Goal: Check status: Check status

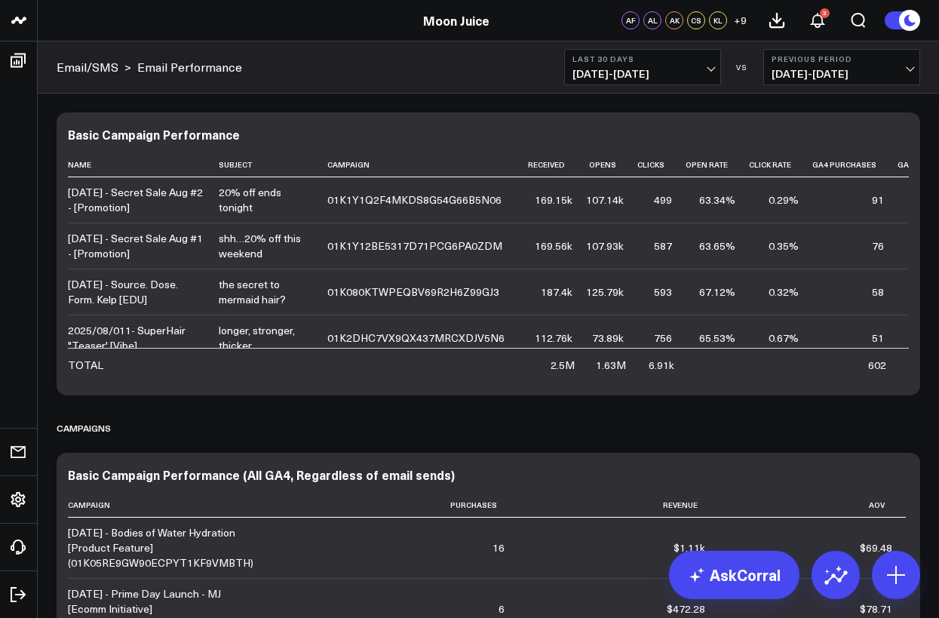
click at [666, 49] on button "Last 30 Days [DATE] - [DATE]" at bounding box center [642, 67] width 157 height 36
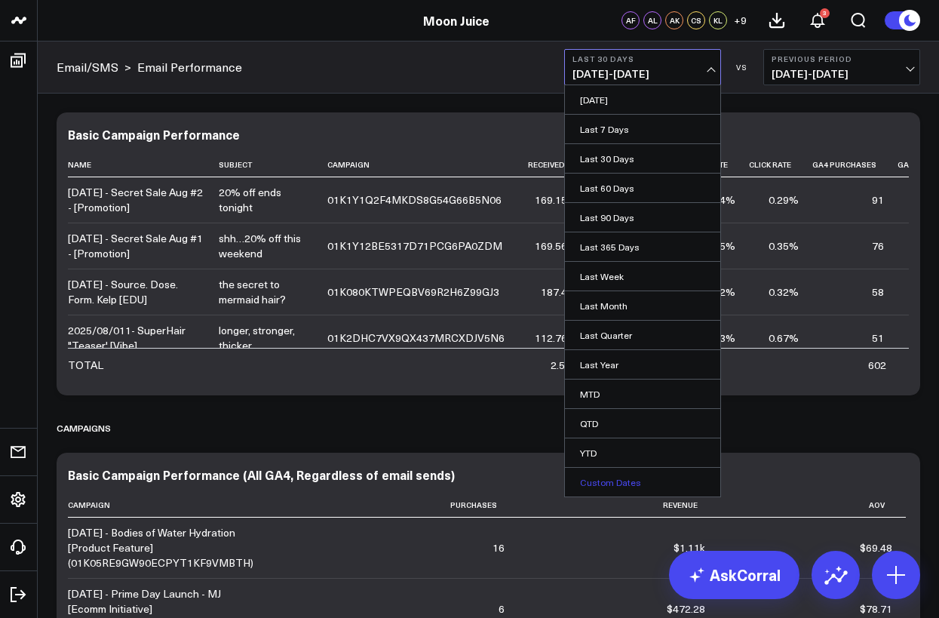
click at [618, 487] on link "Custom Dates" at bounding box center [642, 482] width 155 height 29
select select "7"
select select "2025"
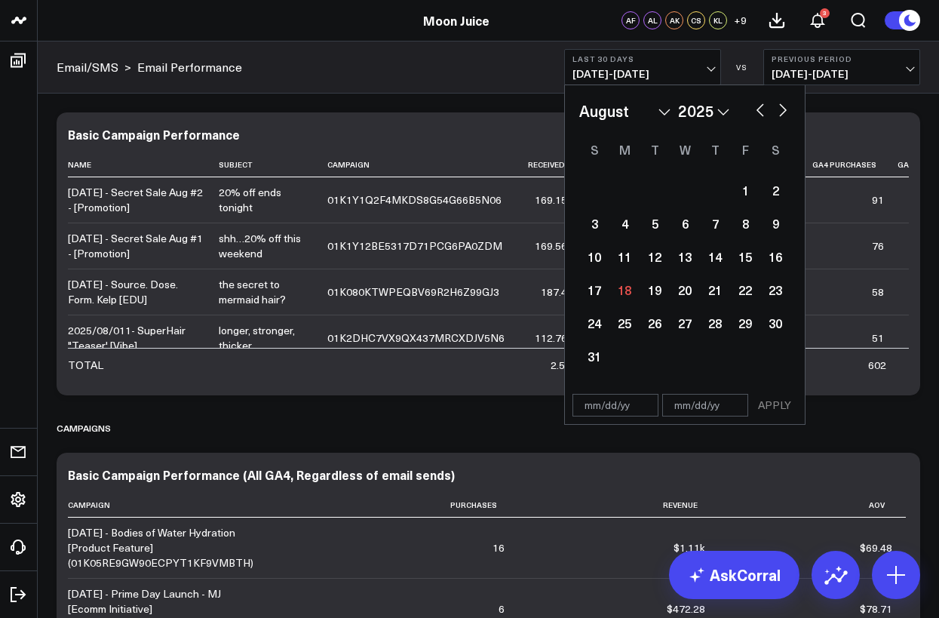
click at [756, 117] on button "button" at bounding box center [760, 109] width 15 height 18
select select "6"
select select "2025"
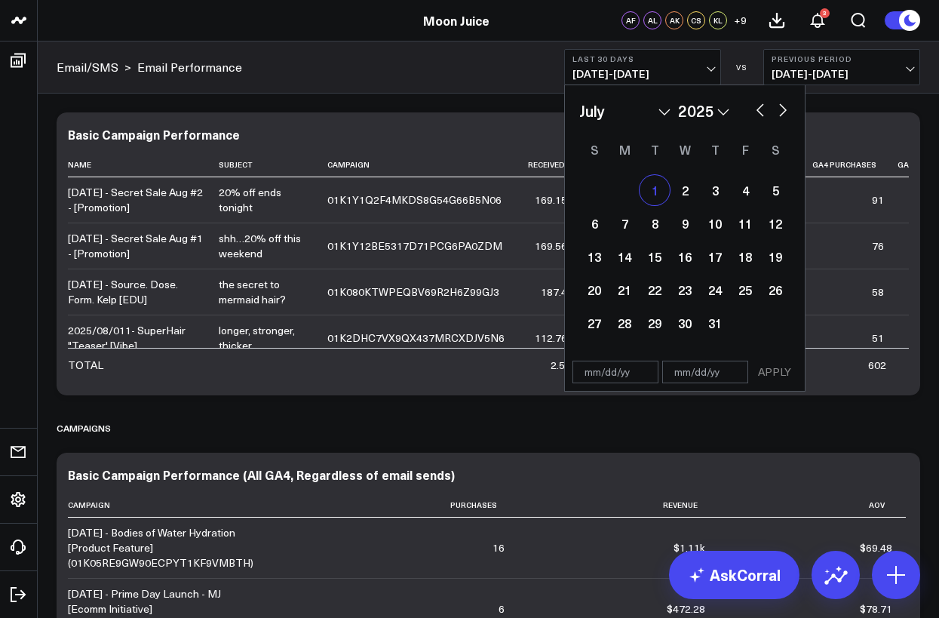
click at [656, 198] on div "1" at bounding box center [655, 190] width 30 height 30
type input "[DATE]"
select select "6"
select select "2025"
click at [776, 110] on button "button" at bounding box center [783, 109] width 15 height 18
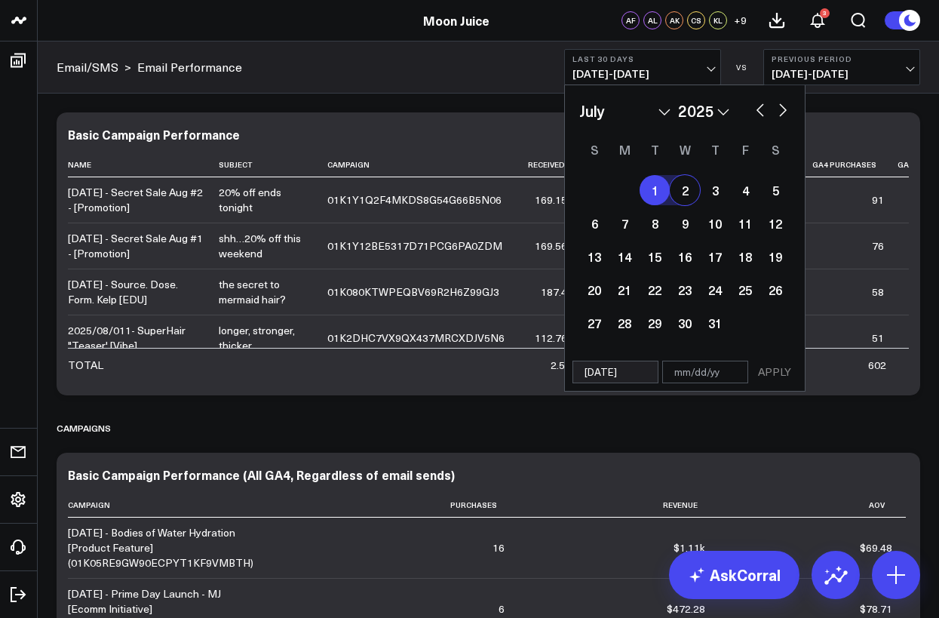
select select "7"
select select "2025"
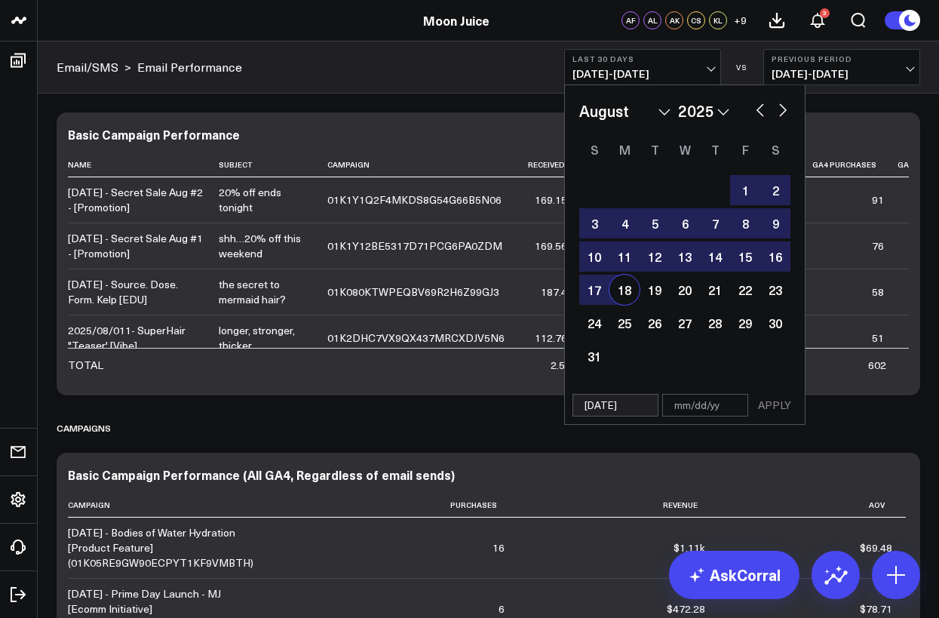
click at [626, 290] on div "18" at bounding box center [625, 290] width 30 height 30
type input "[DATE]"
select select "7"
select select "2025"
click at [792, 407] on button "APPLY" at bounding box center [774, 405] width 45 height 23
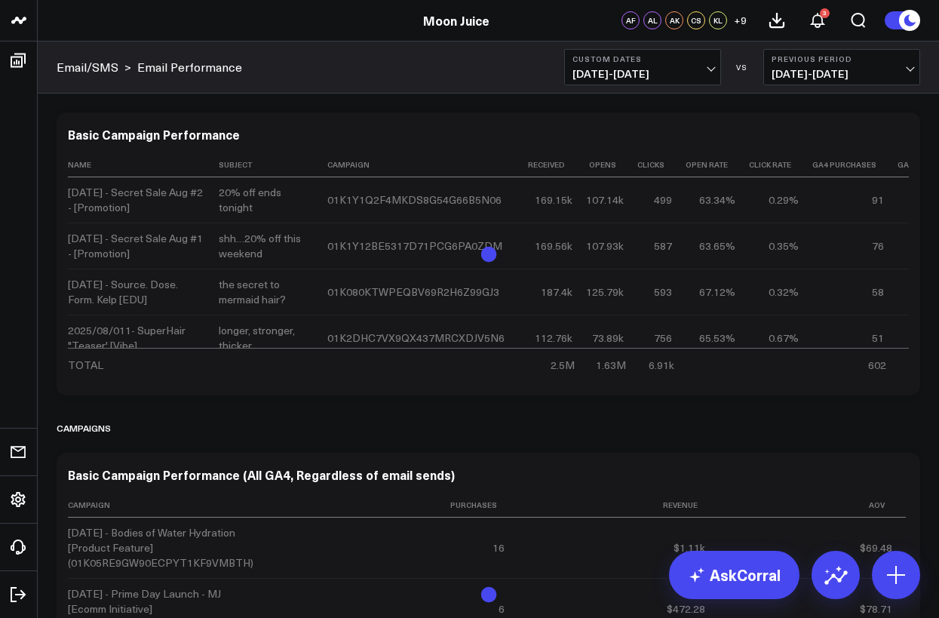
click at [792, 63] on b "Previous Period" at bounding box center [842, 58] width 140 height 9
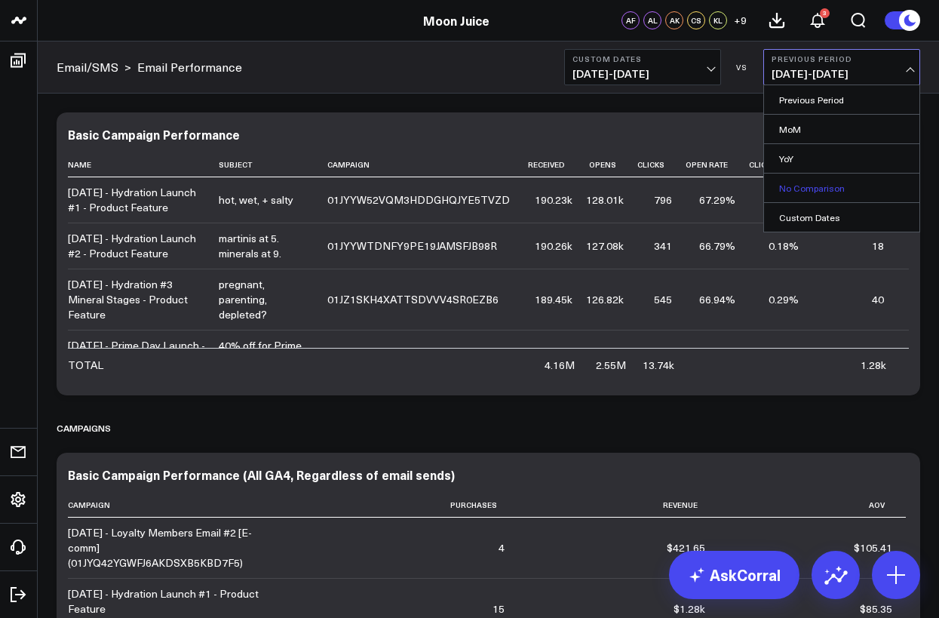
click at [795, 187] on link "No Comparison" at bounding box center [841, 188] width 155 height 29
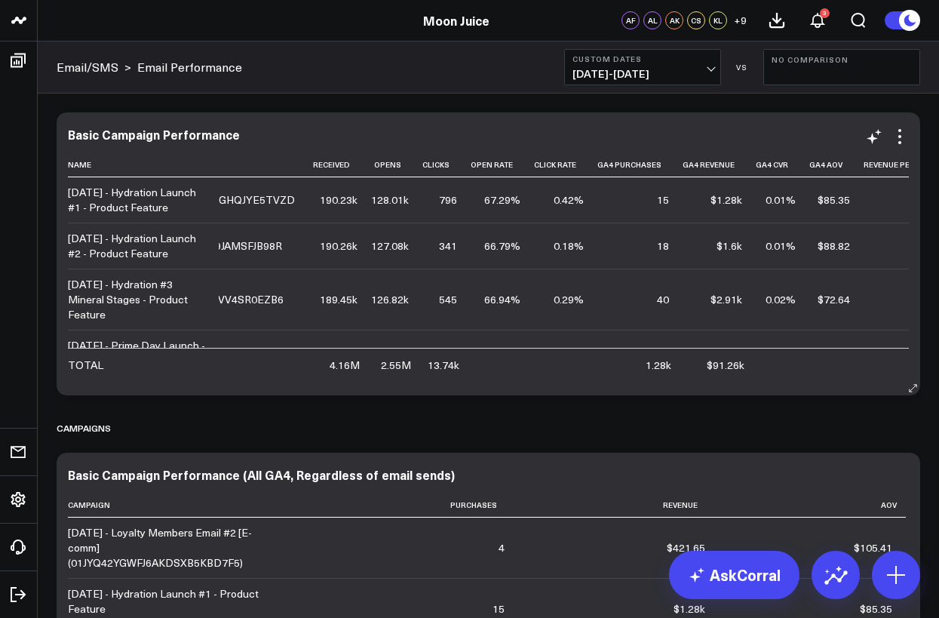
scroll to position [0, 222]
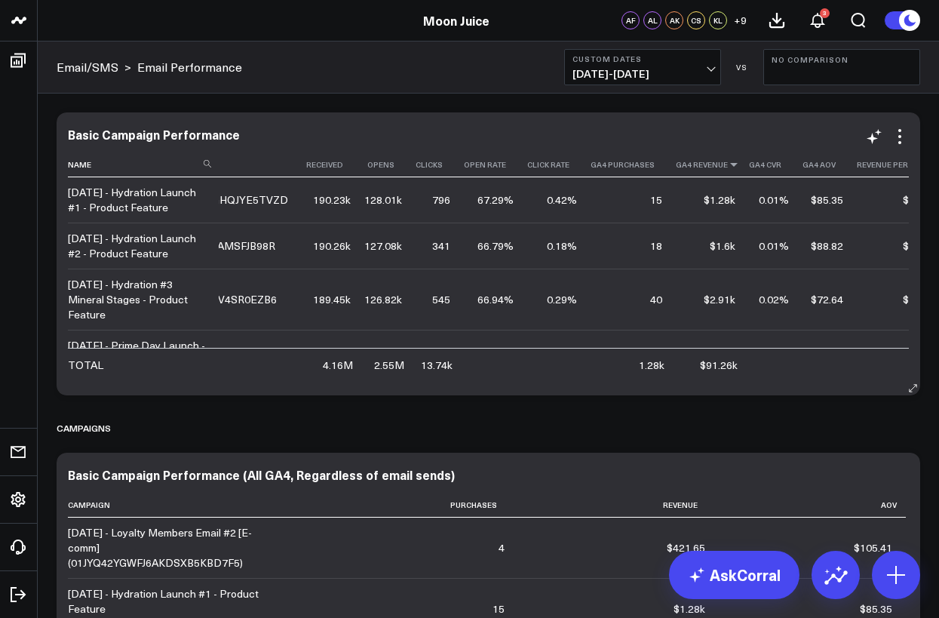
click at [728, 167] on icon at bounding box center [734, 164] width 12 height 9
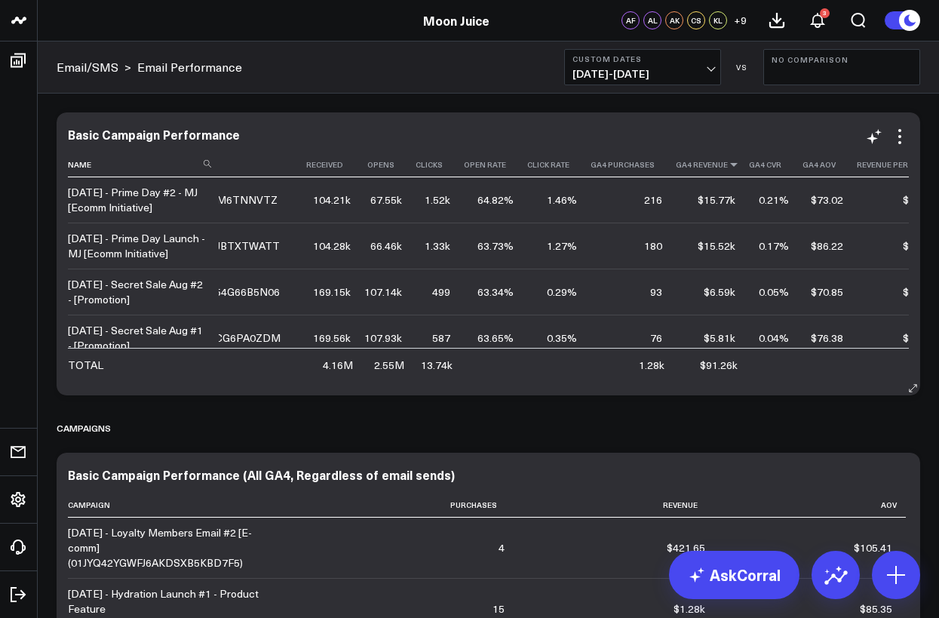
click at [728, 161] on icon at bounding box center [734, 164] width 12 height 9
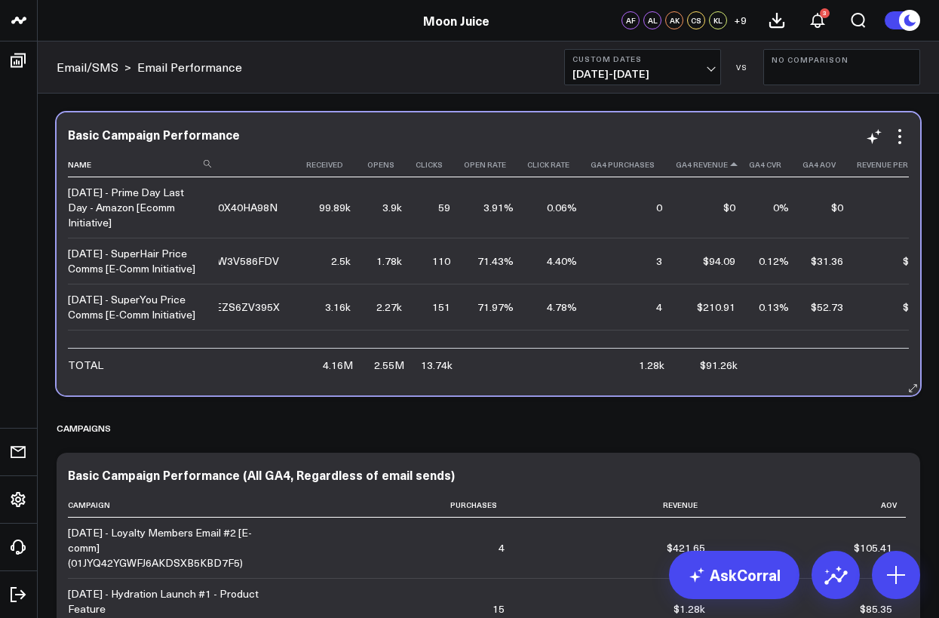
click at [728, 161] on icon at bounding box center [734, 164] width 12 height 9
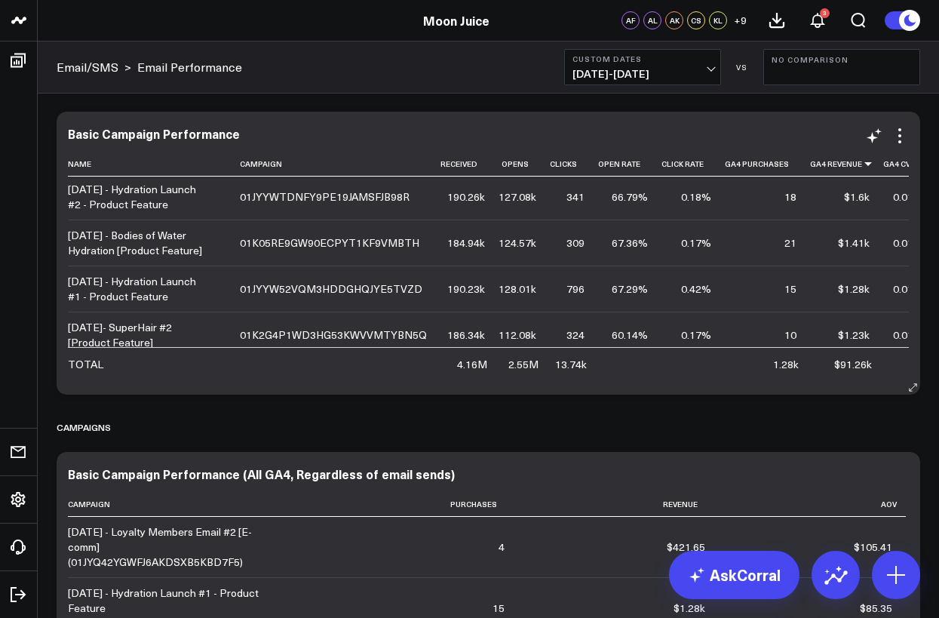
scroll to position [968, 88]
click at [662, 169] on th "Click Rate" at bounding box center [693, 164] width 63 height 25
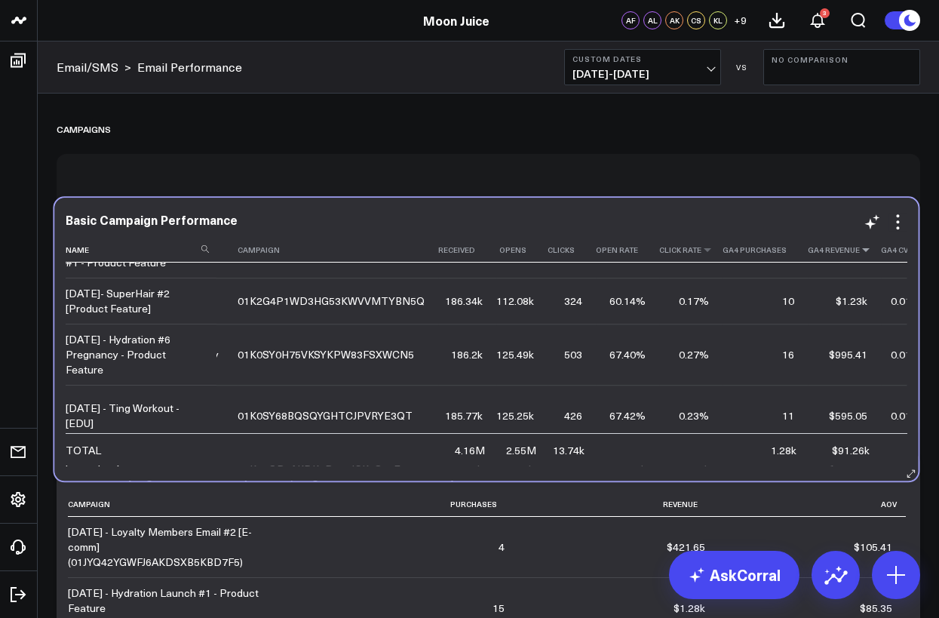
scroll to position [1096, 88]
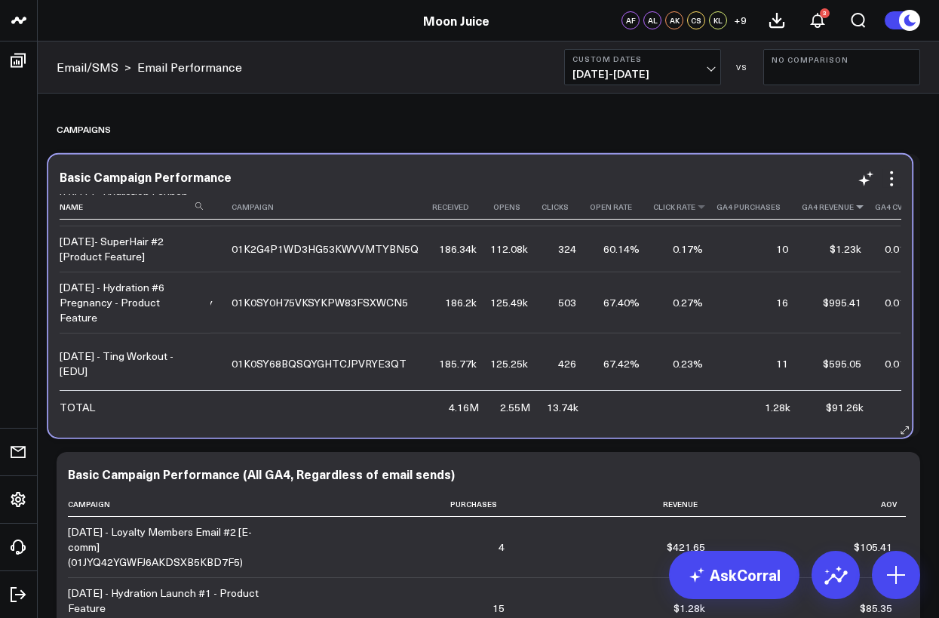
click at [653, 211] on th "Click Rate" at bounding box center [684, 207] width 63 height 25
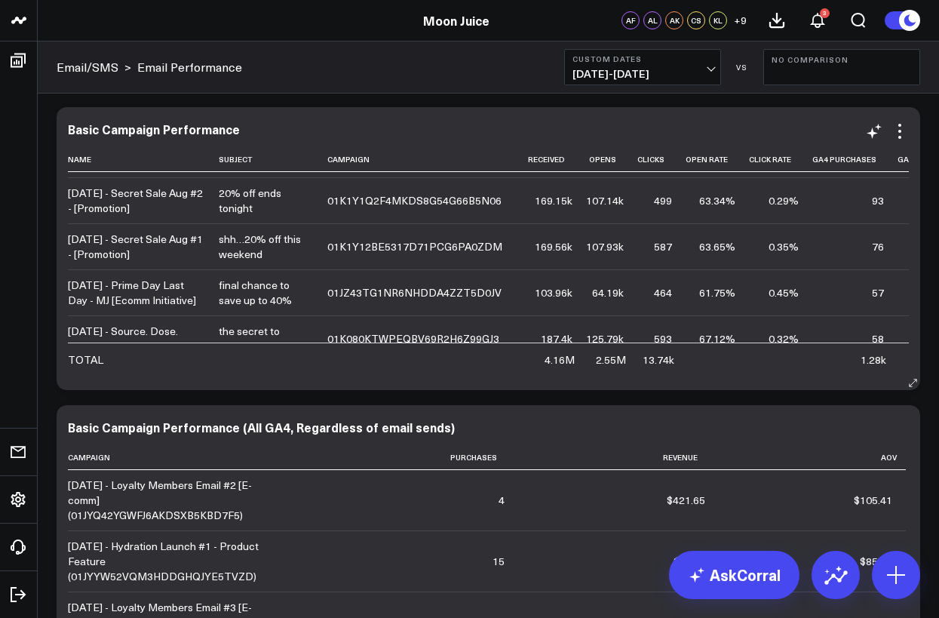
scroll to position [88, 0]
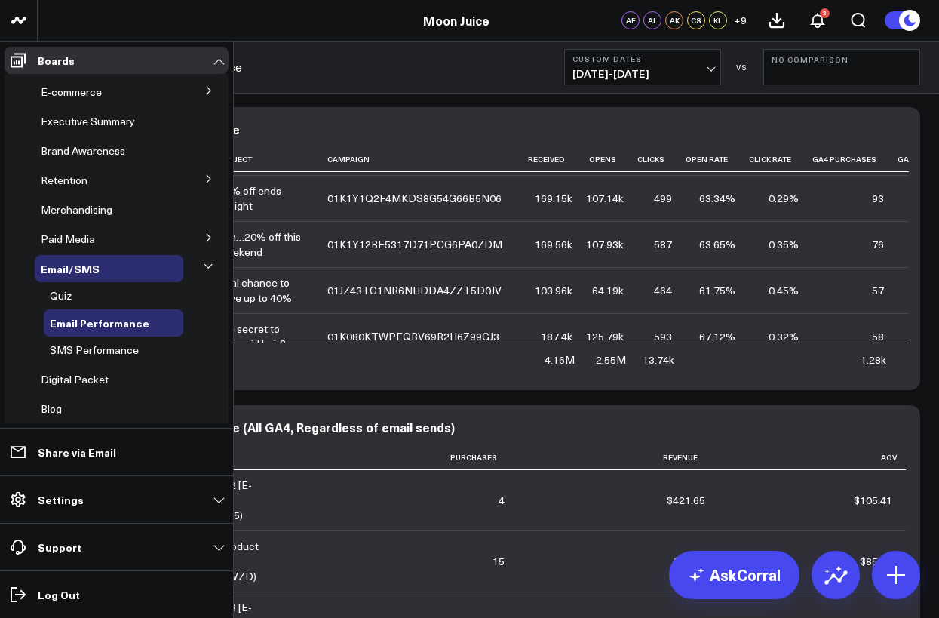
click at [25, 241] on li "Paid Media Google Ads Meta Ads TikTok Ads Affiliate Media Tracker Pinterest Ads…" at bounding box center [117, 239] width 224 height 27
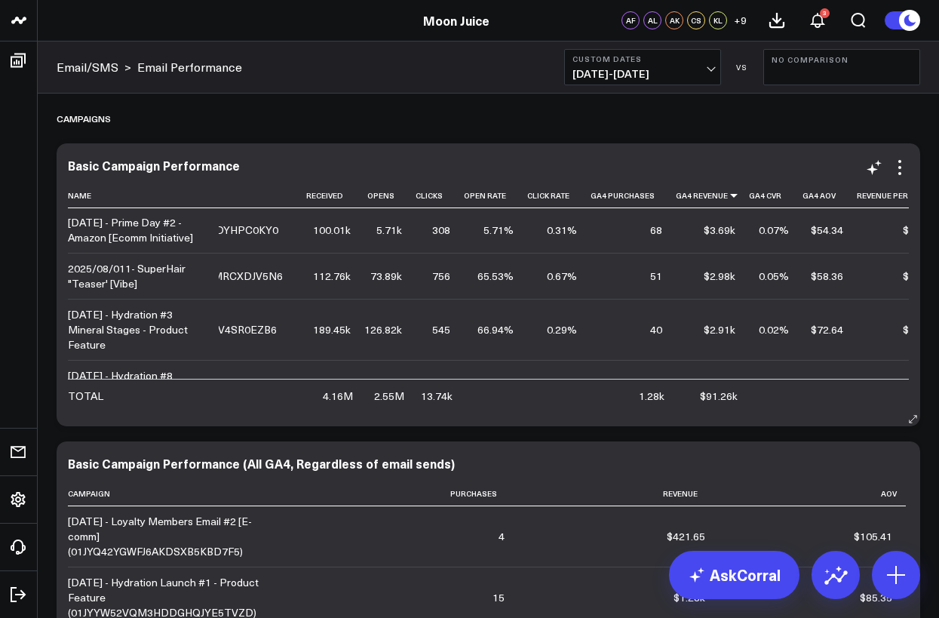
scroll to position [266, 222]
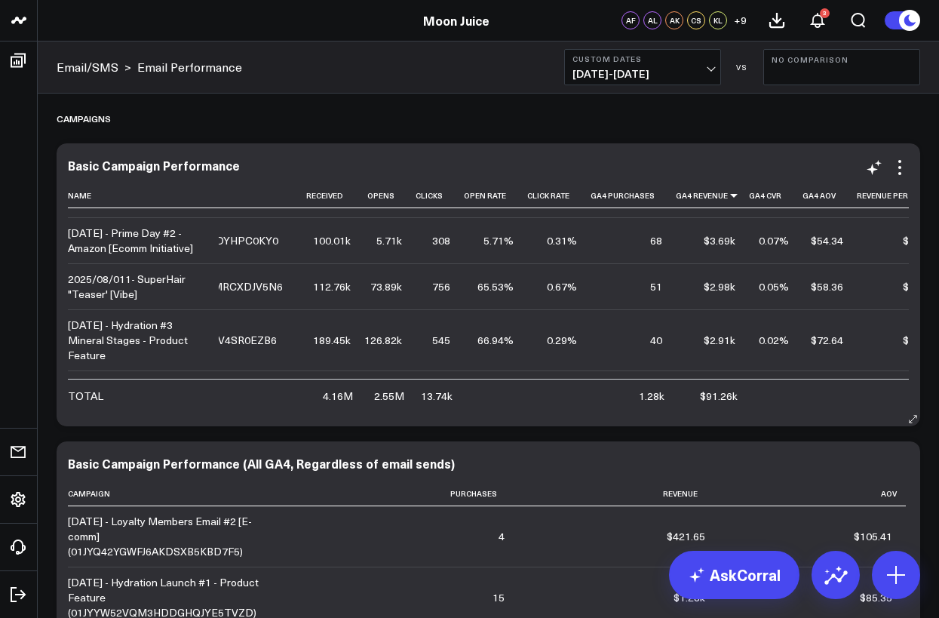
click at [756, 217] on td "0.03%" at bounding box center [776, 194] width 54 height 46
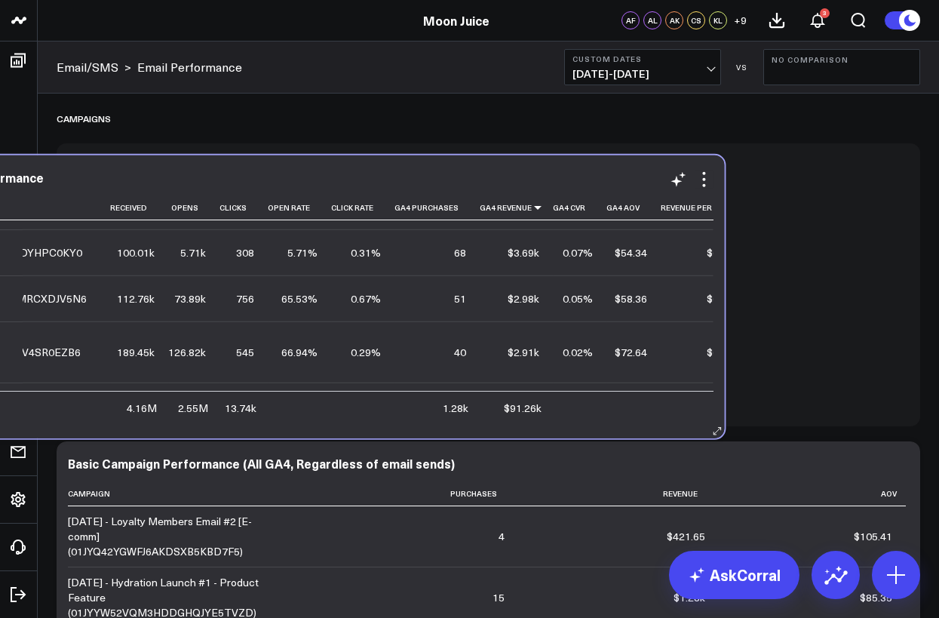
scroll to position [266, 0]
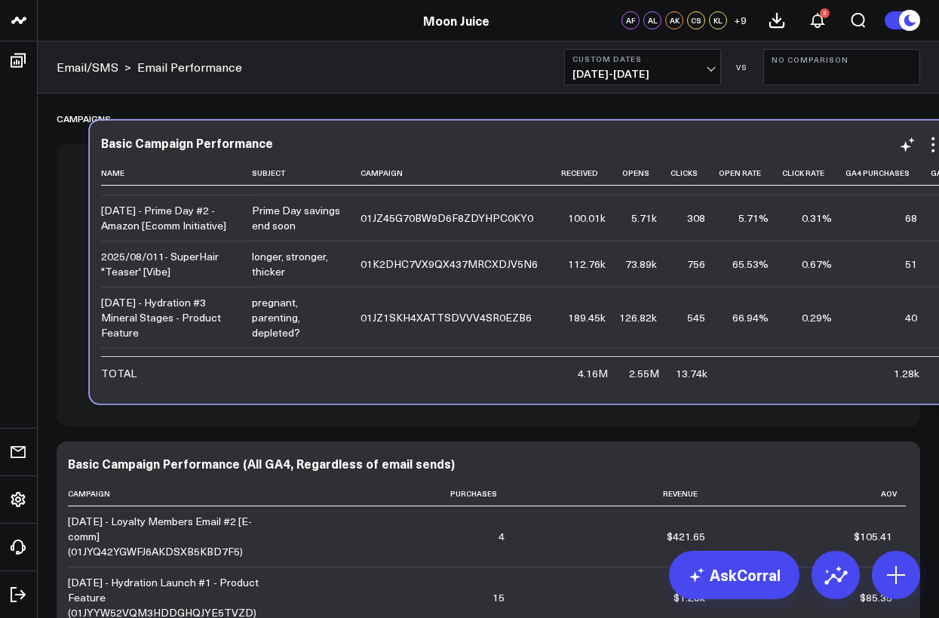
click at [789, 195] on td "0.32%" at bounding box center [814, 172] width 63 height 46
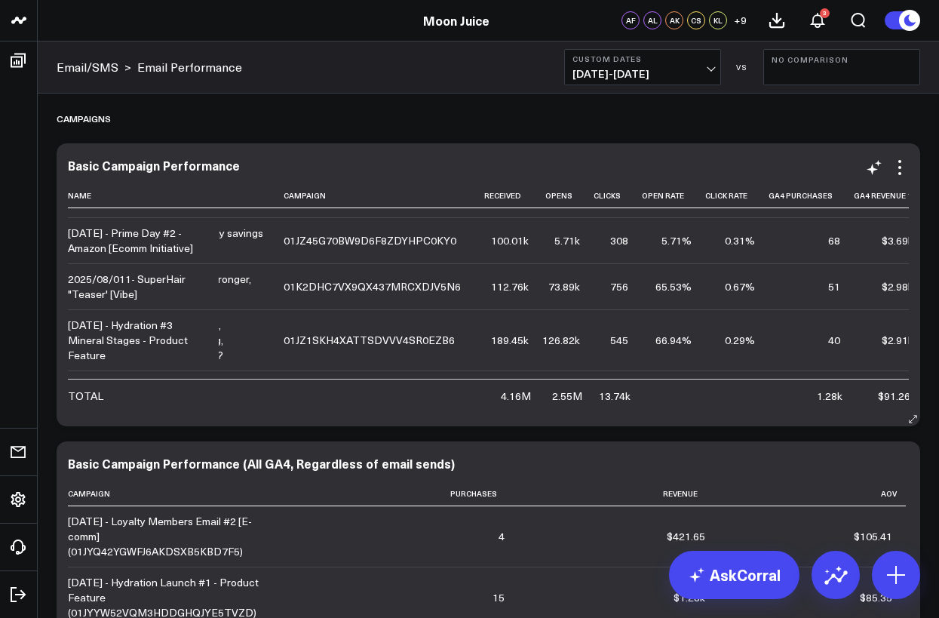
scroll to position [266, 61]
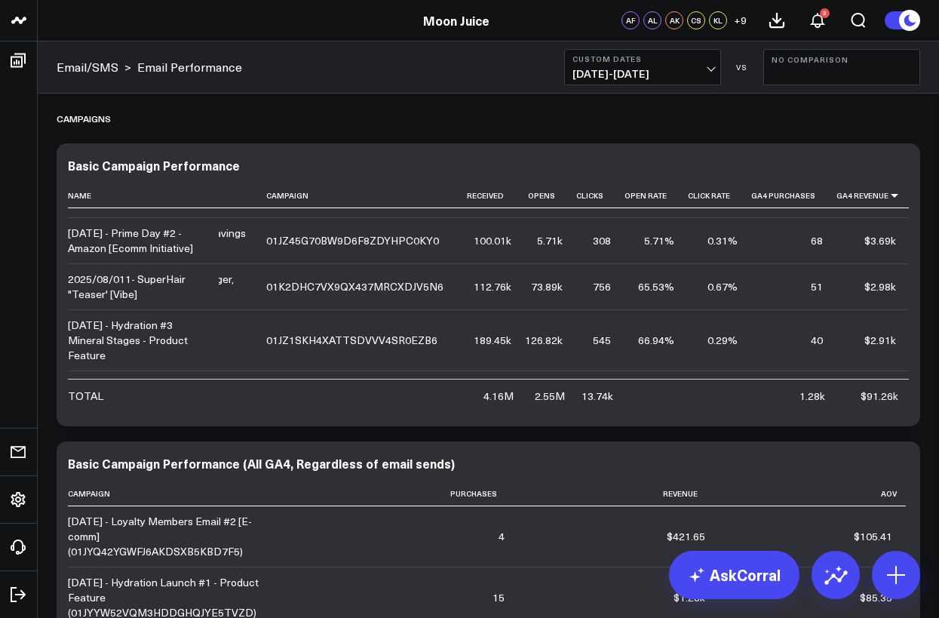
click at [598, 76] on span "[DATE] - [DATE]" at bounding box center [643, 74] width 140 height 12
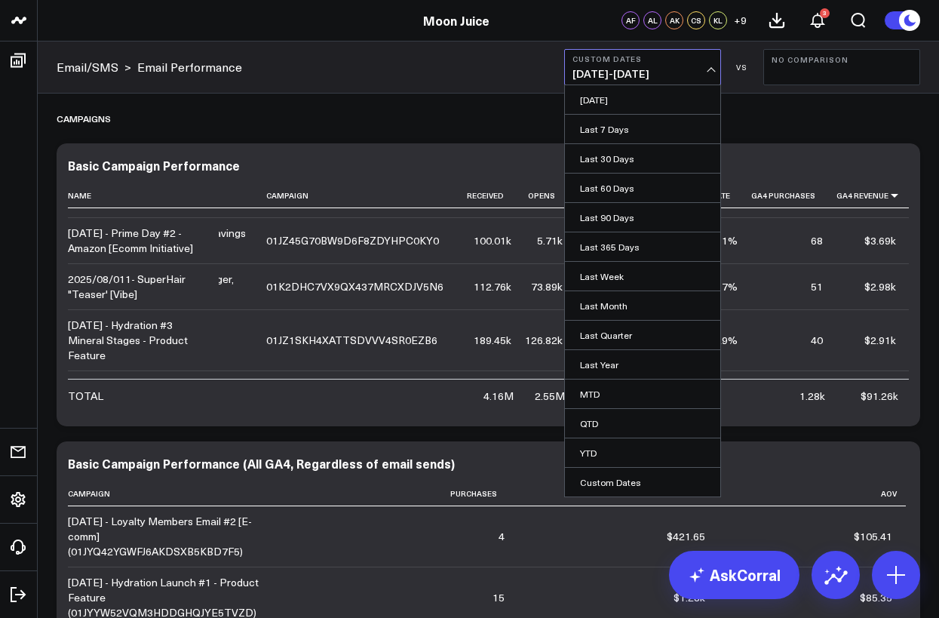
click at [611, 72] on span "[DATE] - [DATE]" at bounding box center [643, 74] width 140 height 12
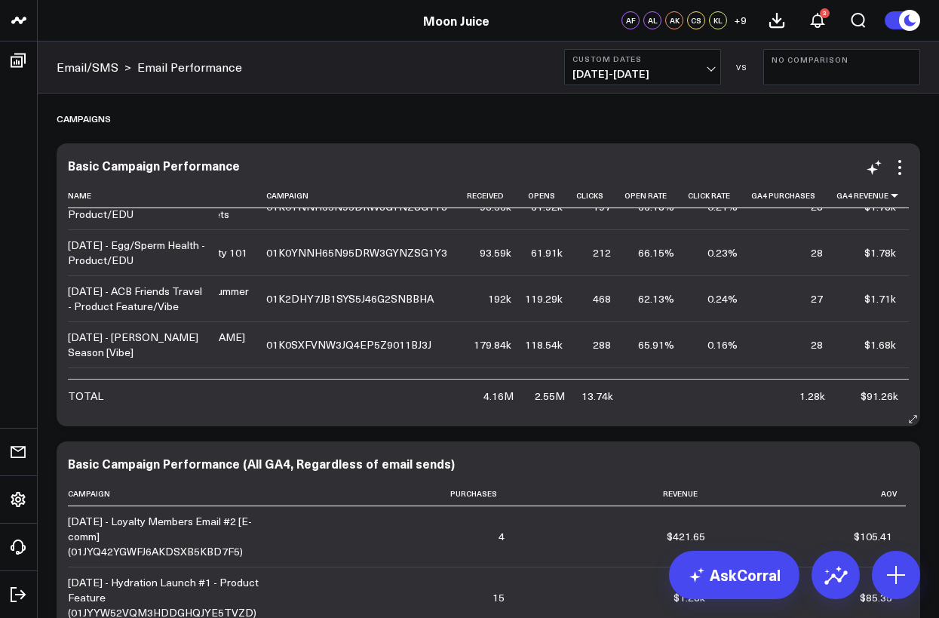
scroll to position [832, 61]
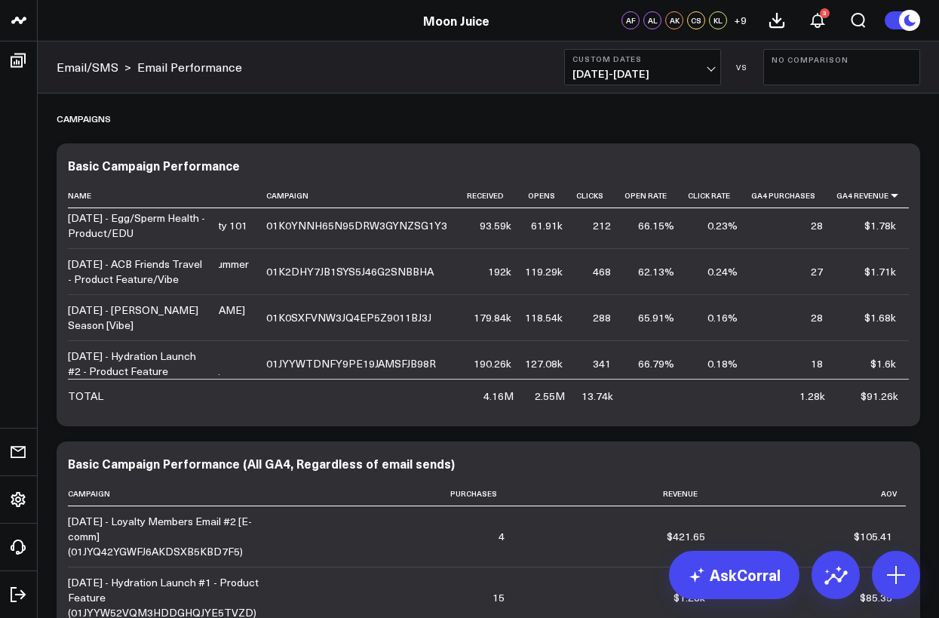
click at [706, 66] on button "Custom Dates [DATE] - [DATE]" at bounding box center [642, 67] width 157 height 36
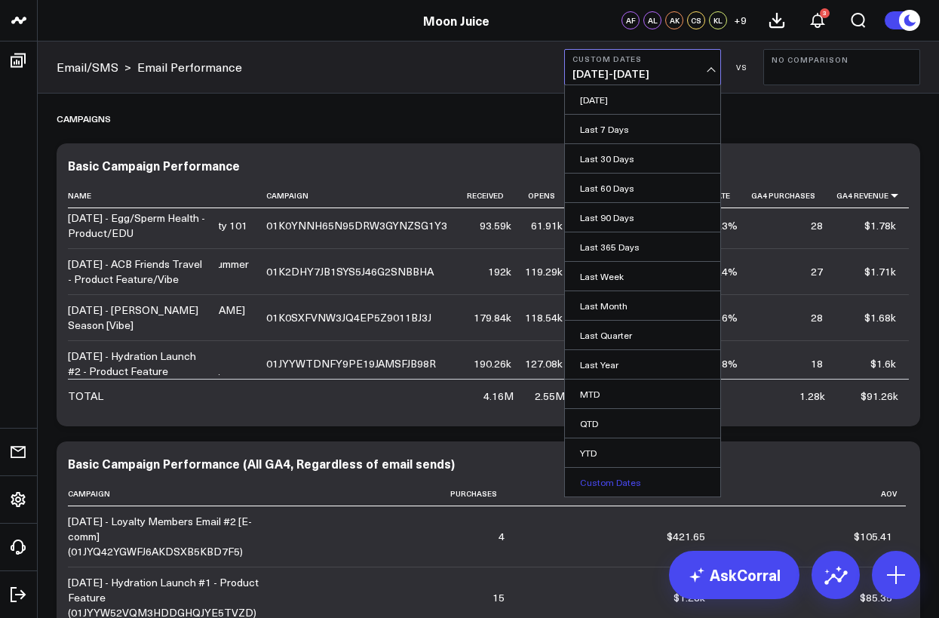
click at [604, 486] on link "Custom Dates" at bounding box center [642, 482] width 155 height 29
select select "7"
select select "2025"
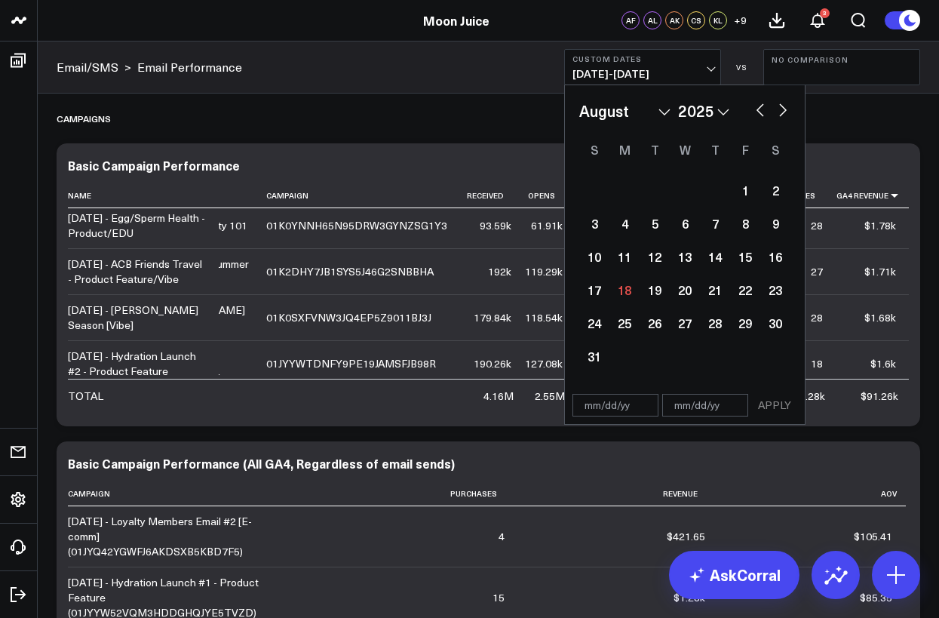
click at [758, 111] on button "button" at bounding box center [760, 109] width 15 height 18
select select "6"
select select "2025"
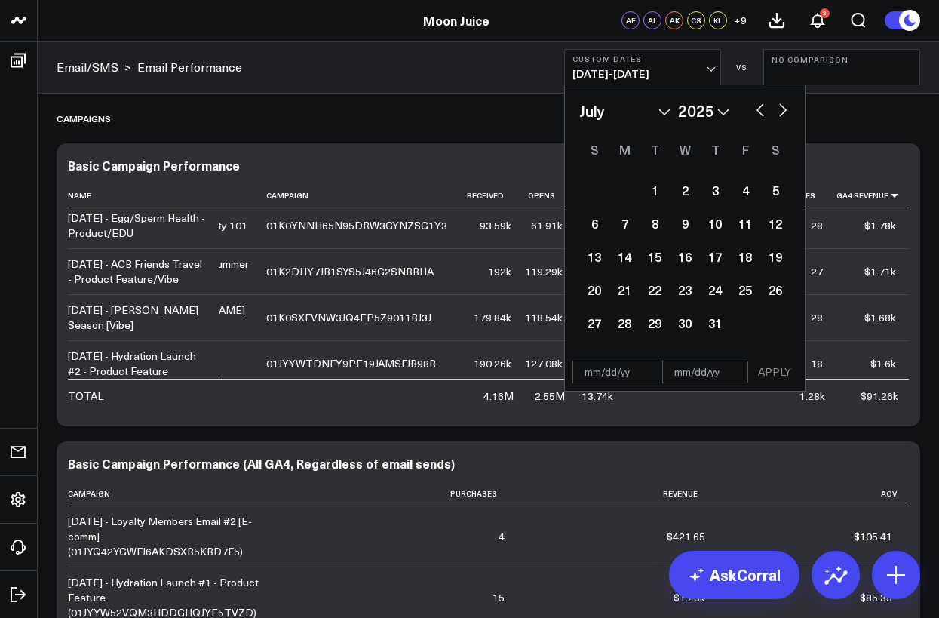
click at [758, 111] on button "button" at bounding box center [760, 109] width 15 height 18
select select "5"
select select "2025"
click at [589, 196] on div "1" at bounding box center [595, 190] width 30 height 30
type input "[DATE]"
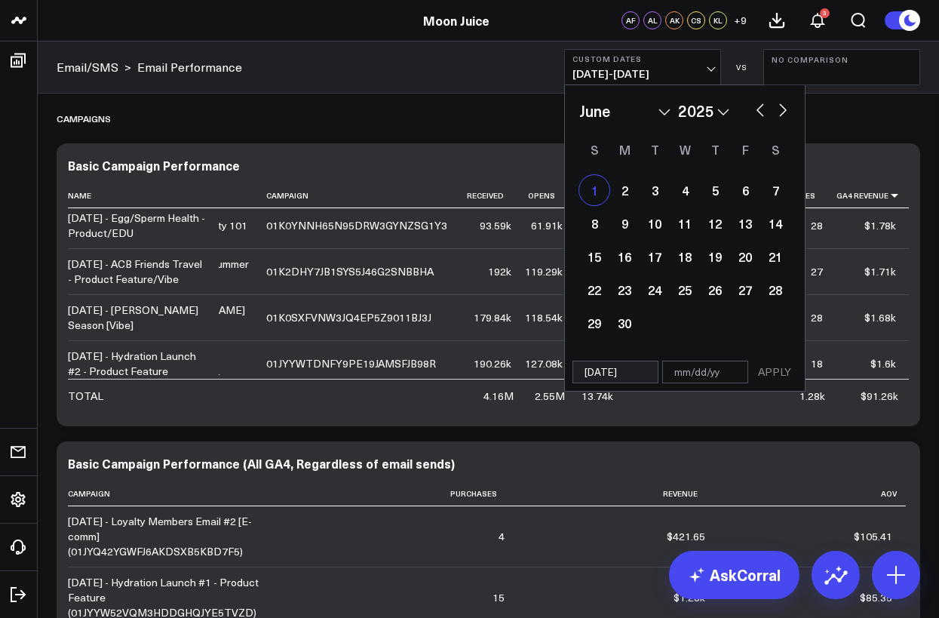
select select "5"
select select "2025"
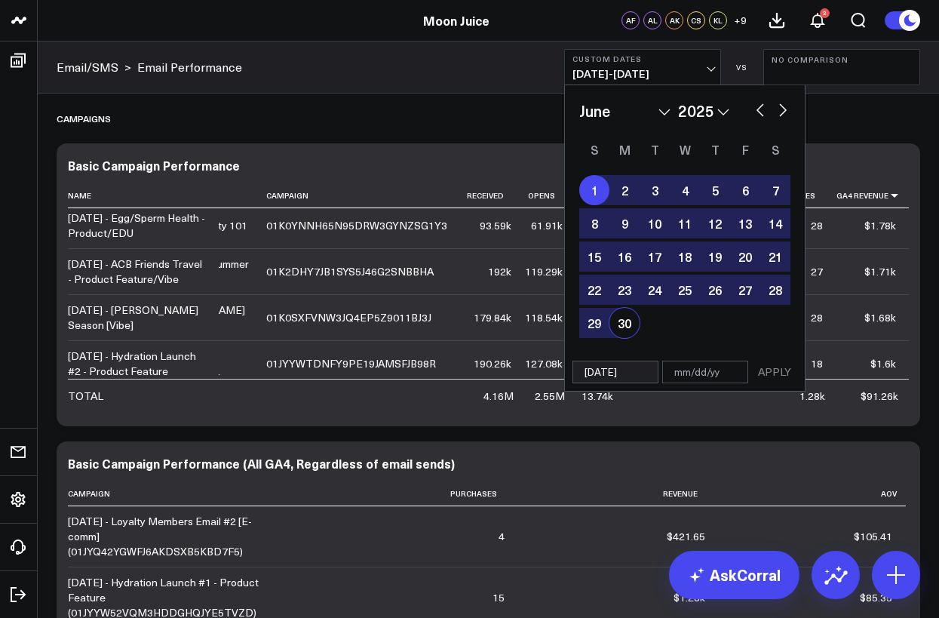
click at [727, 374] on input "text" at bounding box center [706, 372] width 86 height 23
select select "5"
select select "2025"
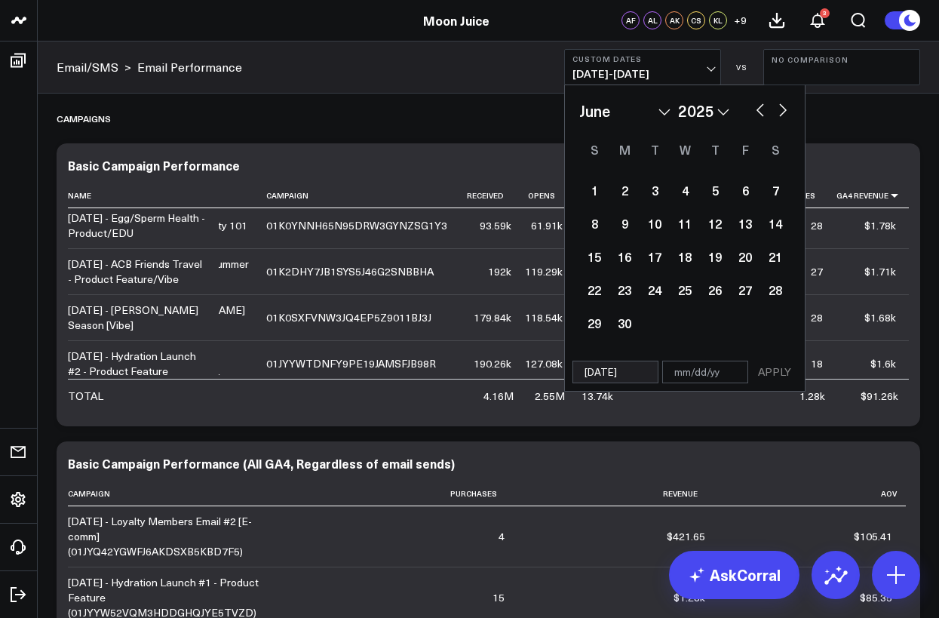
click at [792, 104] on div "January February March April May June July August September October November [D…" at bounding box center [685, 219] width 240 height 269
click at [780, 107] on button "button" at bounding box center [783, 109] width 15 height 18
select select "6"
select select "2025"
click at [780, 107] on button "button" at bounding box center [783, 109] width 15 height 18
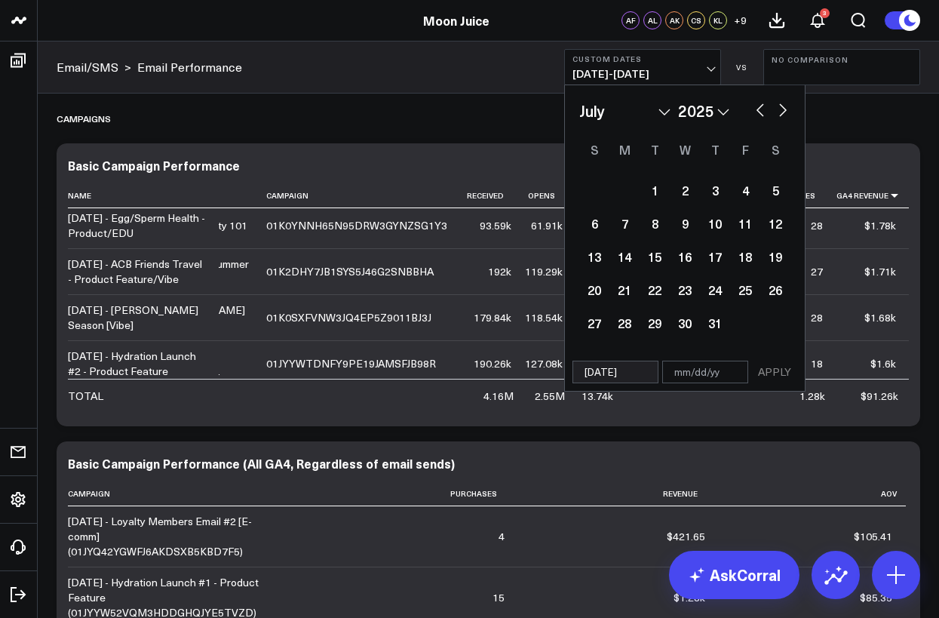
select select "7"
select select "2025"
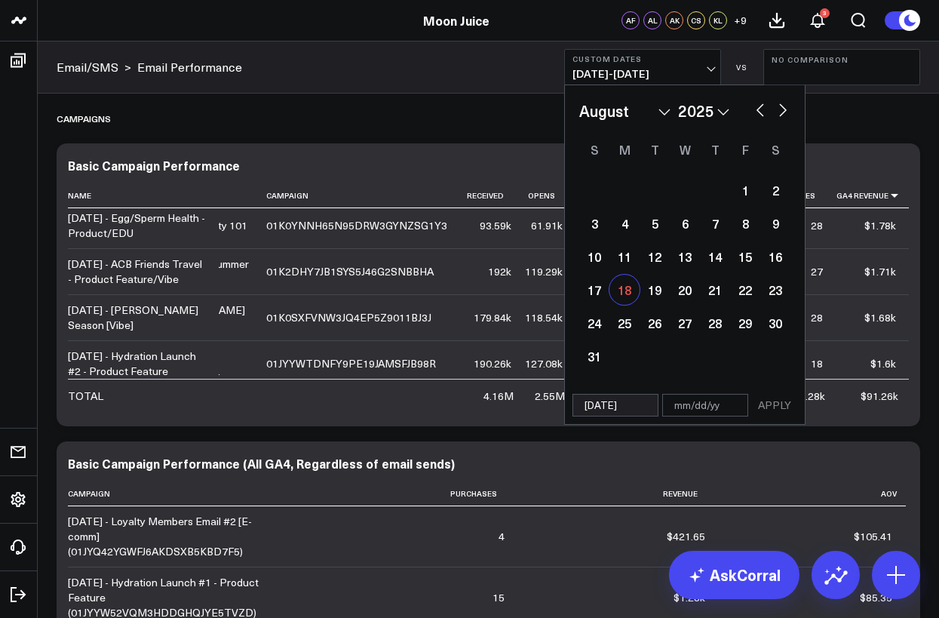
click at [636, 298] on div "18" at bounding box center [625, 290] width 30 height 30
type input "[DATE]"
select select "7"
select select "2025"
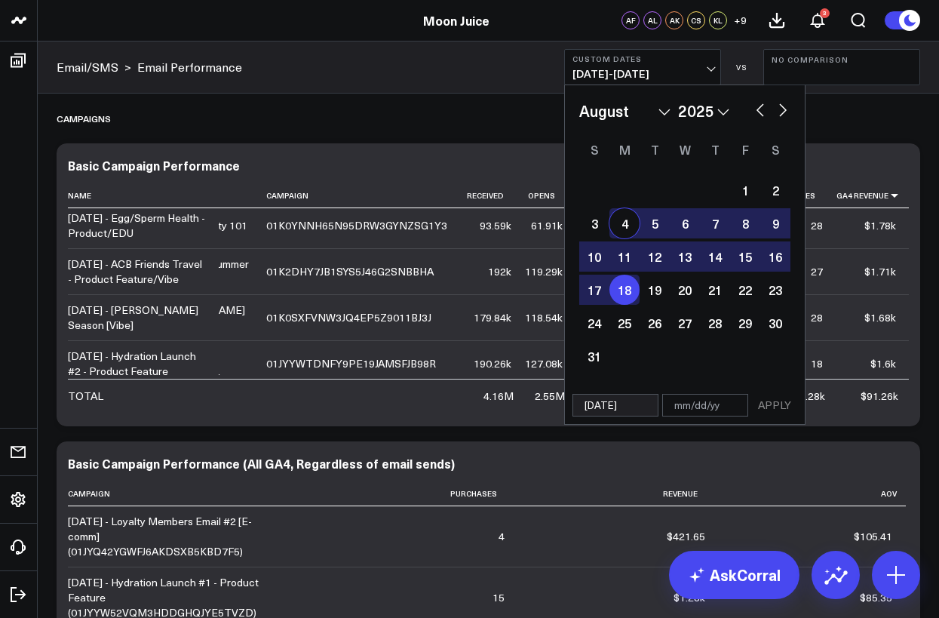
click at [767, 118] on div "January February March April May June July August September October November [D…" at bounding box center [685, 111] width 211 height 23
click at [760, 112] on button "button" at bounding box center [760, 109] width 15 height 18
select select "6"
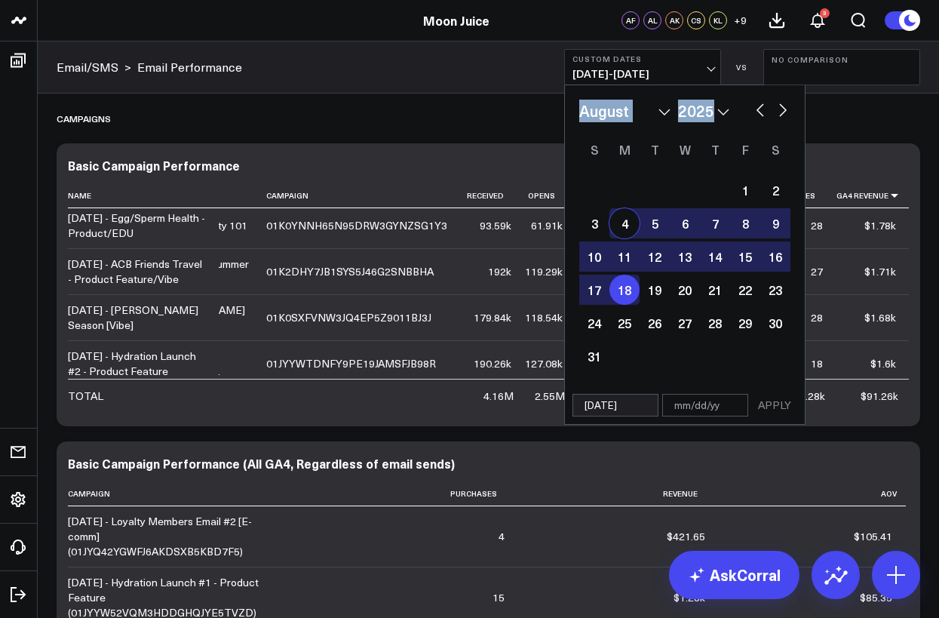
select select "2025"
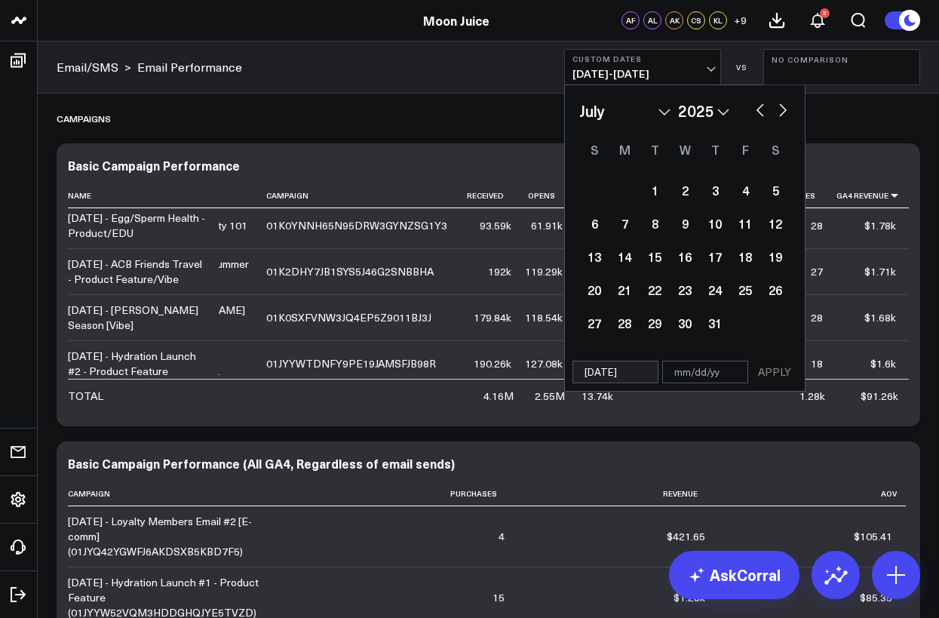
click at [760, 112] on button "button" at bounding box center [760, 109] width 15 height 18
select select "5"
select select "2025"
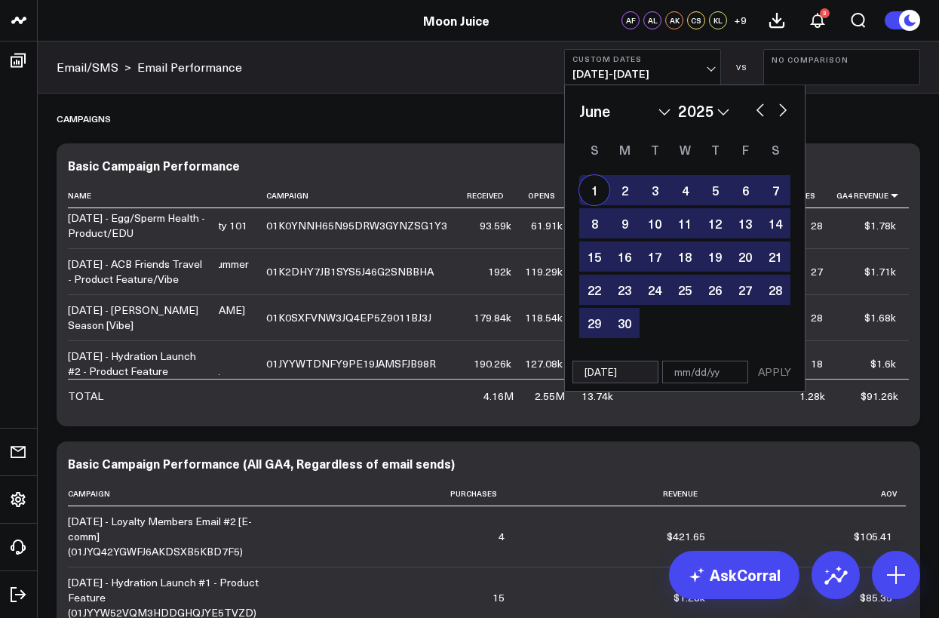
click at [595, 191] on div "1" at bounding box center [595, 190] width 30 height 30
type input "[DATE]"
select select "5"
select select "2025"
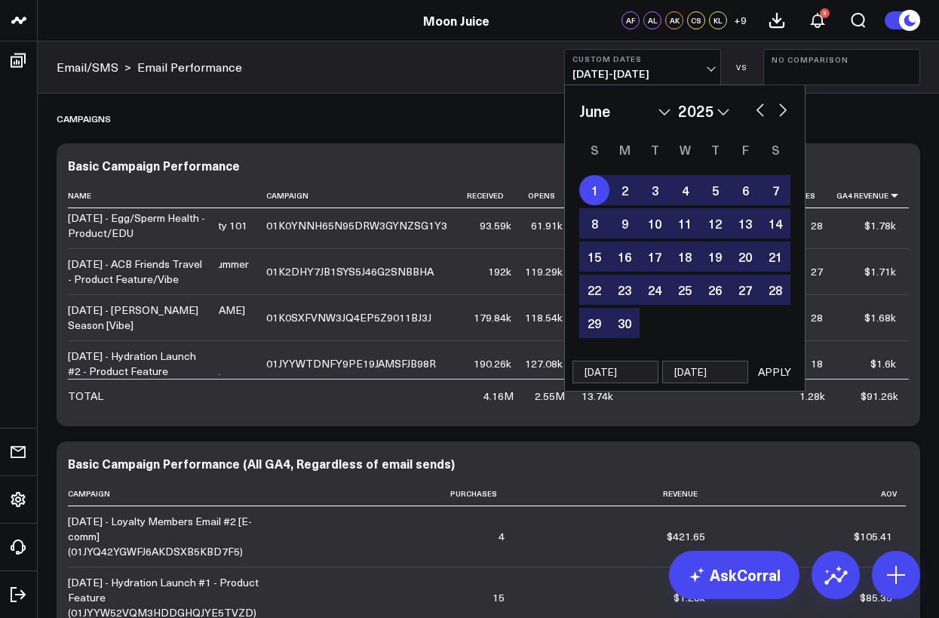
click at [776, 377] on button "APPLY" at bounding box center [774, 372] width 45 height 23
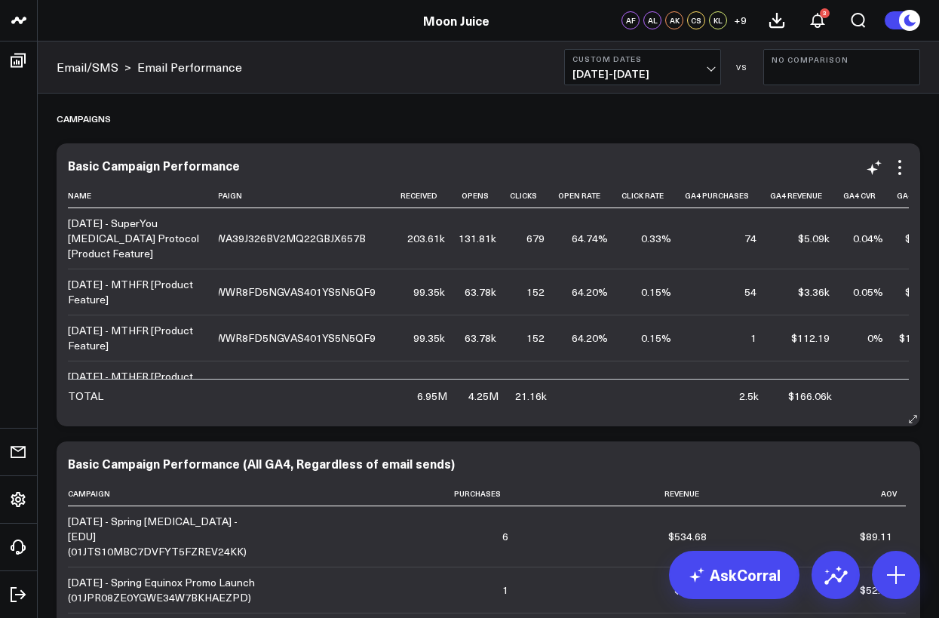
scroll to position [0, 149]
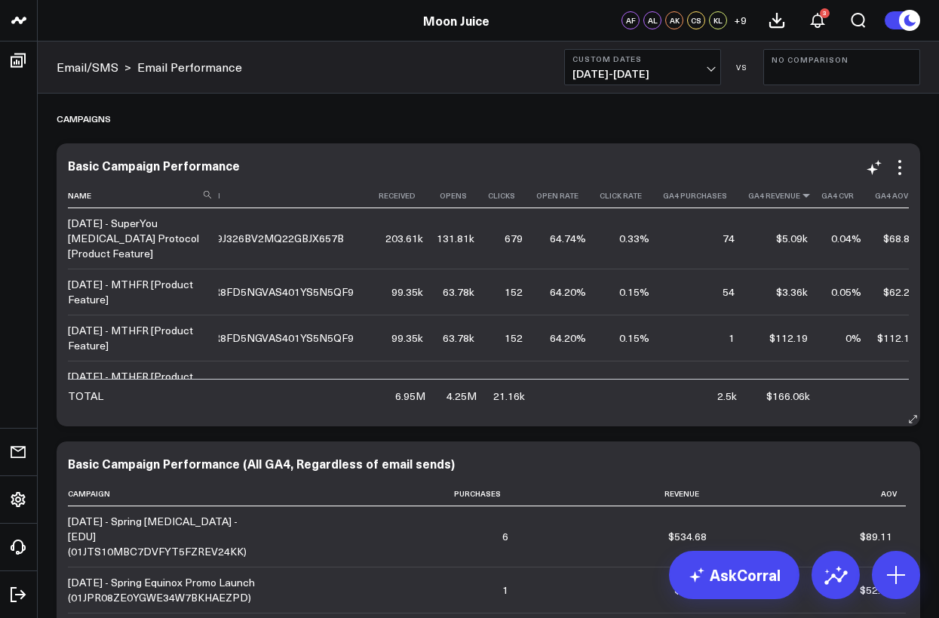
click at [801, 193] on icon at bounding box center [807, 195] width 12 height 9
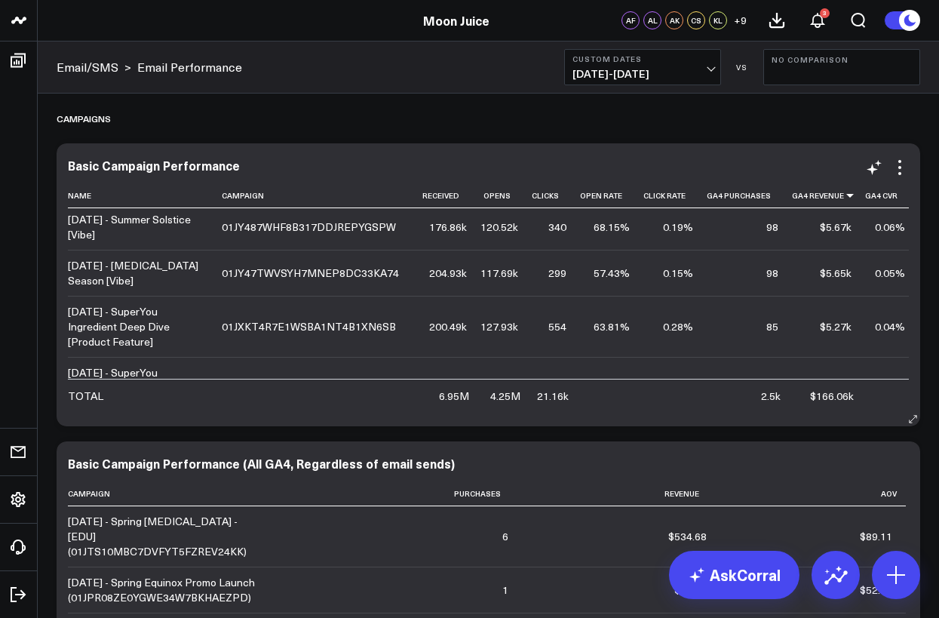
scroll to position [310, 0]
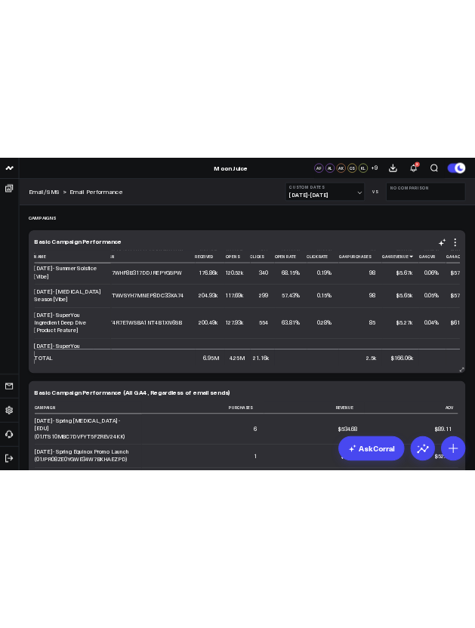
scroll to position [310, 146]
